Goal: Task Accomplishment & Management: Complete application form

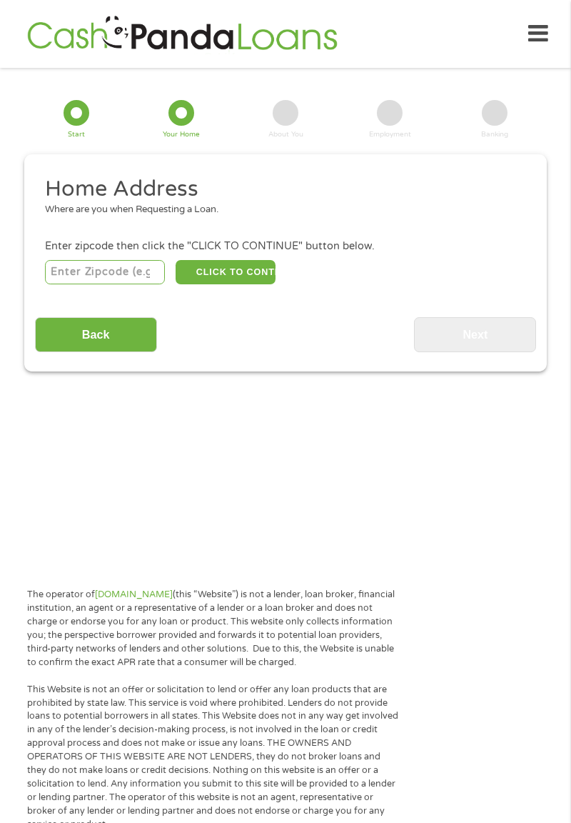
scroll to position [18, 0]
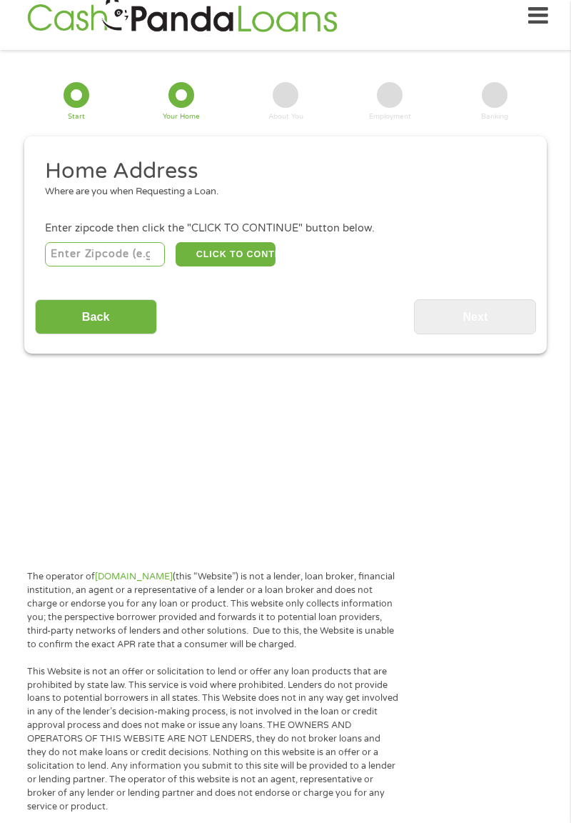
click at [116, 253] on input "number" at bounding box center [105, 254] width 121 height 24
type input "71901"
click at [243, 259] on button "CLICK TO CONTINUE" at bounding box center [226, 254] width 100 height 24
type input "71901"
type input "[GEOGRAPHIC_DATA]"
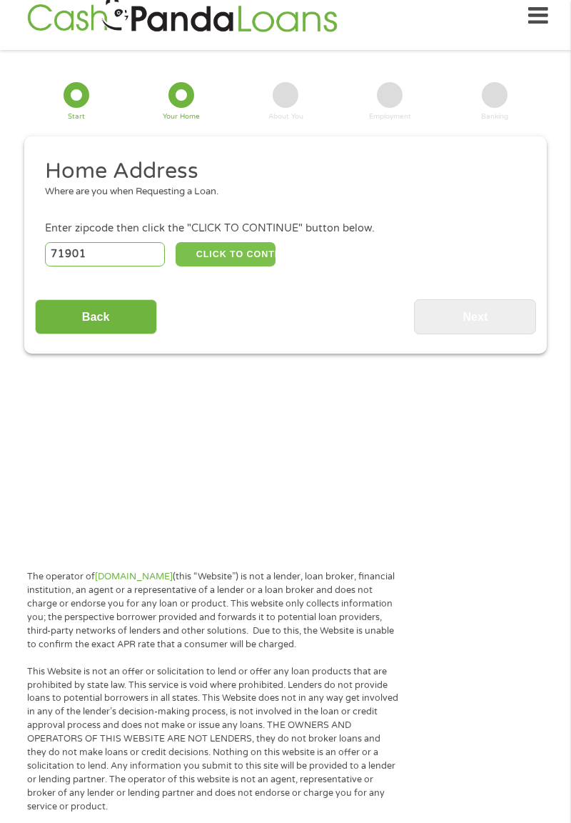
select select "[US_STATE]"
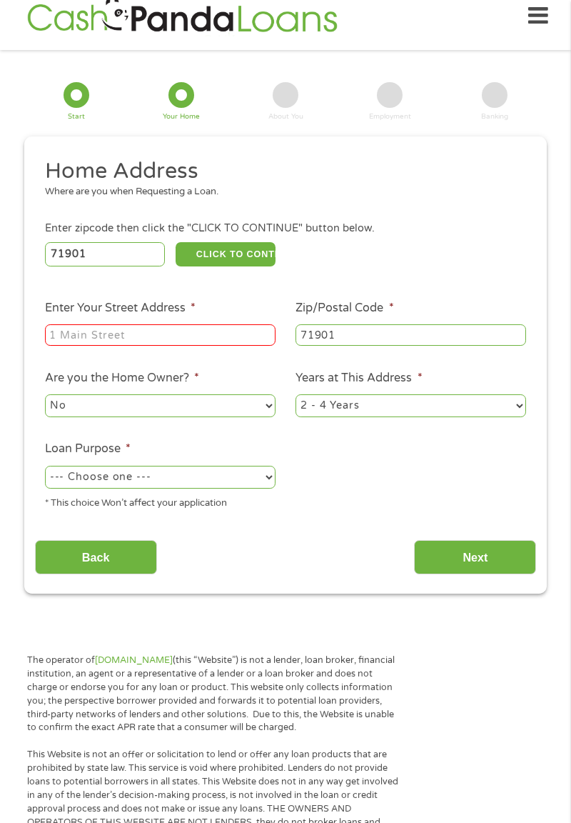
click at [199, 331] on input "Enter Your Street Address *" at bounding box center [160, 334] width 231 height 21
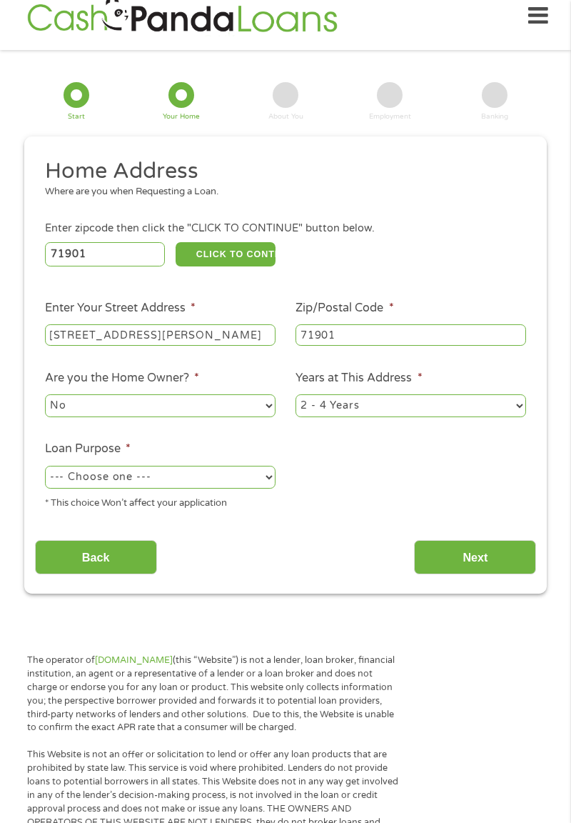
type input "[STREET_ADDRESS][PERSON_NAME]"
click at [259, 482] on select "--- Choose one --- Pay Bills Debt Consolidation Home Improvement Major Purchase…" at bounding box center [160, 477] width 231 height 23
click at [270, 476] on select "--- Choose one --- Pay Bills Debt Consolidation Home Improvement Major Purchase…" at bounding box center [160, 477] width 231 height 23
select select "paybills"
click at [246, 416] on select "No Yes" at bounding box center [160, 405] width 231 height 23
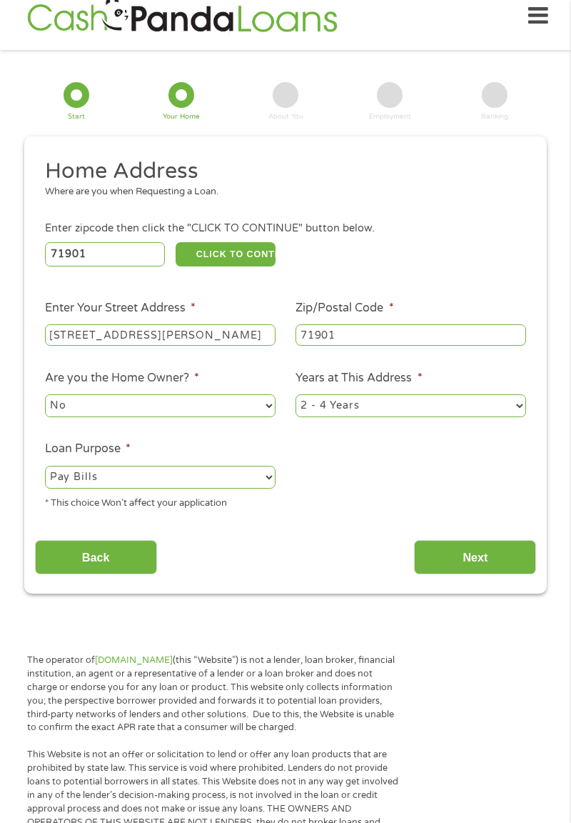
click at [452, 213] on ul "Home Address Where are you when Requesting a Loan. Enter zipcode then click the…" at bounding box center [286, 339] width 502 height 364
click at [519, 410] on select "1 Year or less 1 - 2 Years 2 - 4 Years Over 4 Years" at bounding box center [411, 405] width 231 height 23
click at [484, 561] on input "Next" at bounding box center [475, 557] width 122 height 35
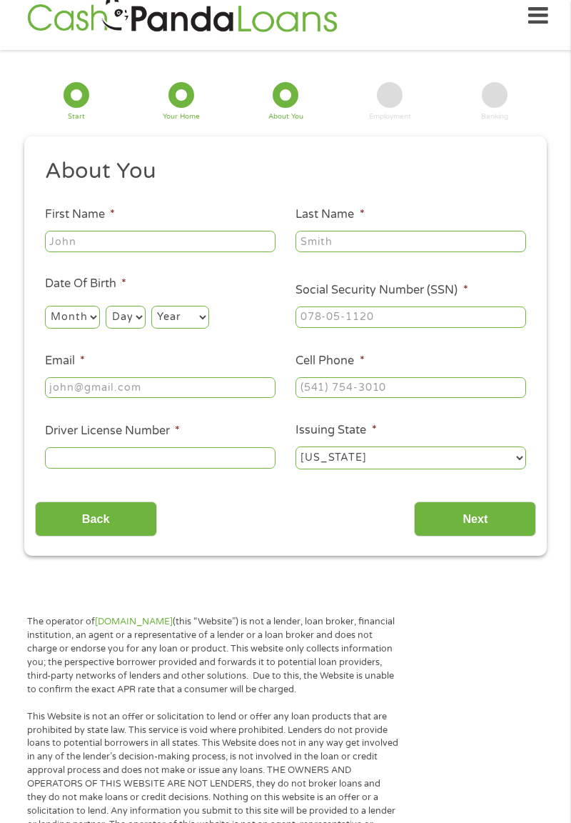
scroll to position [0, 0]
